Goal: Information Seeking & Learning: Learn about a topic

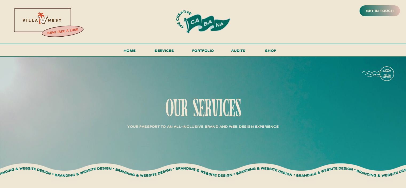
click at [55, 15] on div at bounding box center [41, 19] width 115 height 49
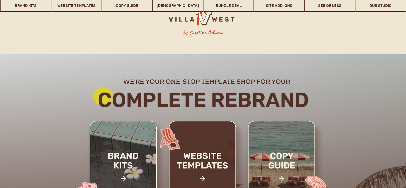
scroll to position [120, 0]
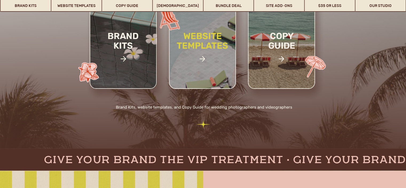
click at [216, 55] on h2 "website templates" at bounding box center [203, 46] width 70 height 31
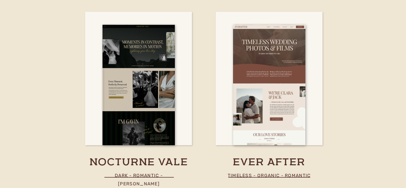
scroll to position [1618, 0]
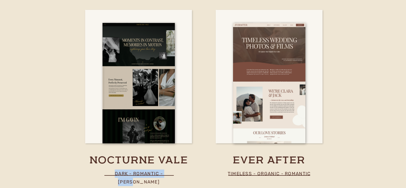
drag, startPoint x: 106, startPoint y: 172, endPoint x: 174, endPoint y: 172, distance: 68.3
click at [174, 172] on p "dark - romantic - moody" at bounding box center [139, 173] width 90 height 8
copy p "dark - romantic - moody"
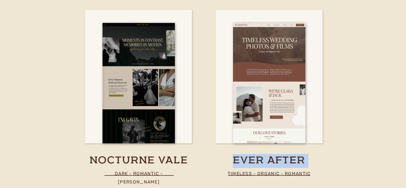
drag, startPoint x: 228, startPoint y: 172, endPoint x: 323, endPoint y: 170, distance: 95.3
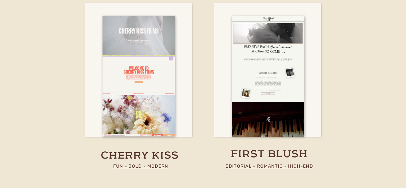
scroll to position [1987, 0]
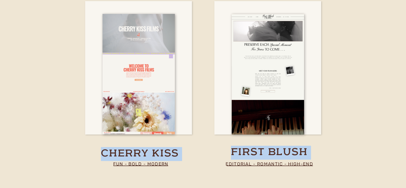
drag, startPoint x: 225, startPoint y: 163, endPoint x: 324, endPoint y: 166, distance: 99.0
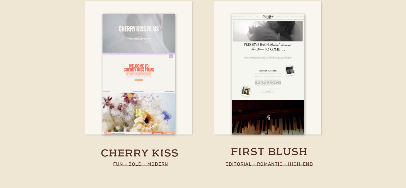
click at [311, 165] on p "Editorial - Romantic - high-end" at bounding box center [269, 164] width 99 height 8
drag, startPoint x: 311, startPoint y: 165, endPoint x: 227, endPoint y: 162, distance: 84.3
click at [227, 162] on p "Editorial - Romantic - high-end" at bounding box center [269, 164] width 99 height 8
copy p "Editorial - Romantic - high-end"
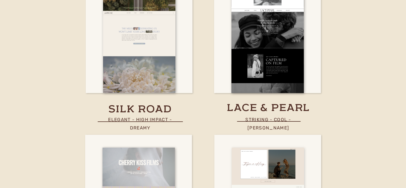
scroll to position [1854, 0]
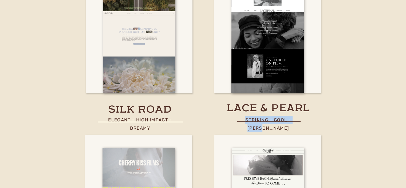
drag, startPoint x: 236, startPoint y: 118, endPoint x: 302, endPoint y: 118, distance: 65.9
click at [302, 118] on p "striking - COOL - moody" at bounding box center [268, 120] width 86 height 8
copy p "striking - COOL - moody"
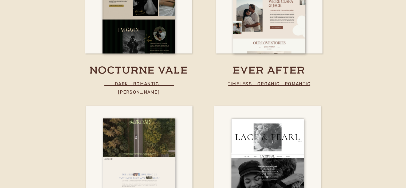
scroll to position [1703, 0]
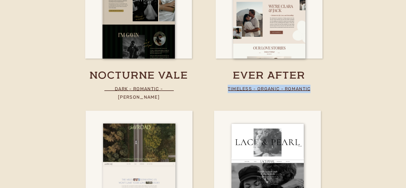
drag, startPoint x: 228, startPoint y: 87, endPoint x: 310, endPoint y: 89, distance: 81.9
click at [310, 89] on p "timeless - organic - romantic" at bounding box center [269, 89] width 86 height 8
copy p "timeless - organic - romantic"
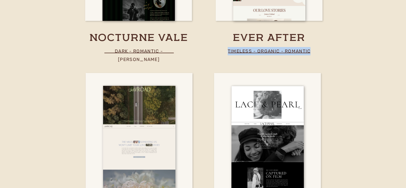
scroll to position [1741, 0]
click at [234, 53] on line at bounding box center [269, 53] width 82 height 0
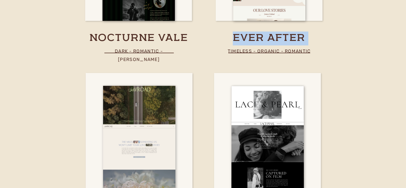
drag, startPoint x: 228, startPoint y: 50, endPoint x: 314, endPoint y: 53, distance: 86.0
click at [229, 51] on p "timeless - organic - romantic" at bounding box center [269, 51] width 86 height 8
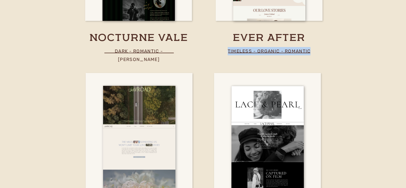
drag, startPoint x: 229, startPoint y: 51, endPoint x: 306, endPoint y: 53, distance: 77.7
click at [306, 53] on p "timeless - organic - romantic" at bounding box center [269, 51] width 86 height 8
drag, startPoint x: 228, startPoint y: 51, endPoint x: 310, endPoint y: 49, distance: 81.4
click at [310, 49] on p "timeless - organic - romantic" at bounding box center [269, 51] width 86 height 8
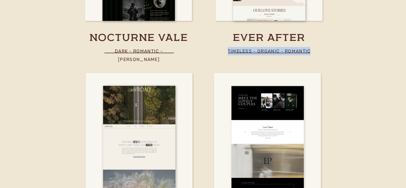
copy p "timeless - organic - romantic"
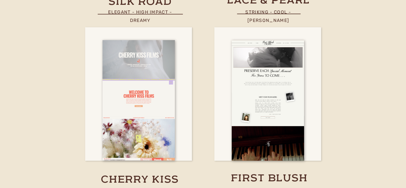
scroll to position [1961, 0]
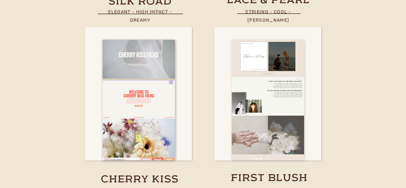
click at [257, 100] on div at bounding box center [268, 100] width 72 height 120
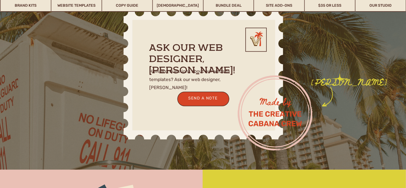
scroll to position [910, 0]
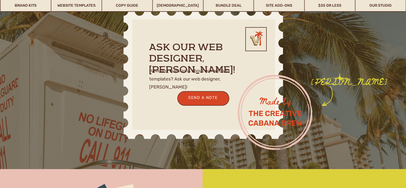
click at [372, 118] on div "nav by Creative Cabana Brand Kits Website Templates Copy Guide WHOISMATT Bundle…" at bounding box center [203, 84] width 406 height 1988
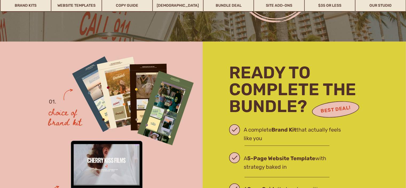
scroll to position [1035, 0]
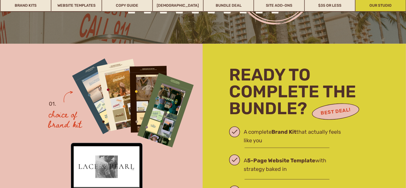
click at [377, 6] on link "Our Studio" at bounding box center [380, 5] width 50 height 12
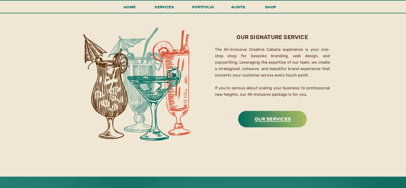
scroll to position [838, 0]
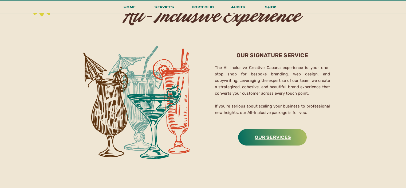
click at [270, 139] on h3 "Our Services" at bounding box center [272, 136] width 67 height 8
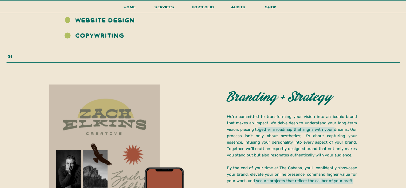
scroll to position [750, 0]
